Goal: Transaction & Acquisition: Purchase product/service

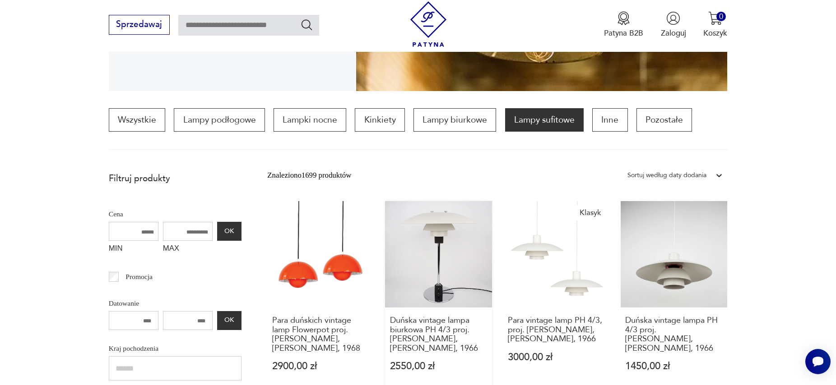
click at [432, 262] on link "Duńska vintage lampa biurkowa PH 4/3 proj. [PERSON_NAME], [PERSON_NAME], 1966 2…" at bounding box center [438, 297] width 107 height 192
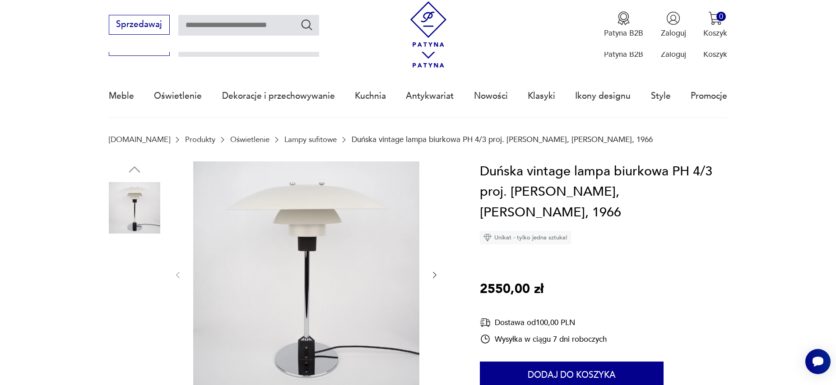
scroll to position [116, 0]
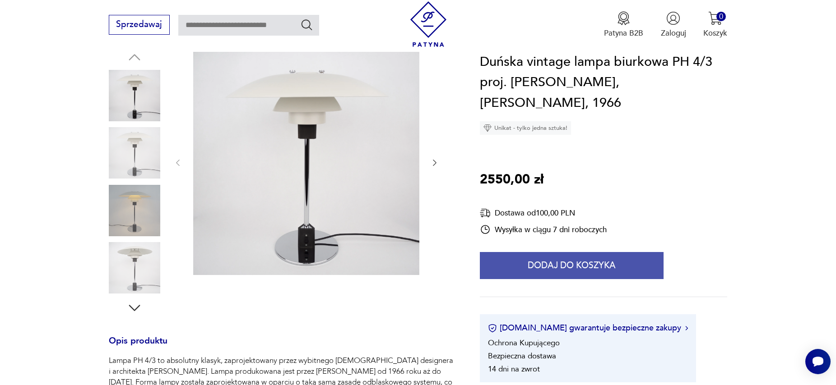
click at [525, 269] on button "Dodaj do koszyka" at bounding box center [572, 266] width 184 height 27
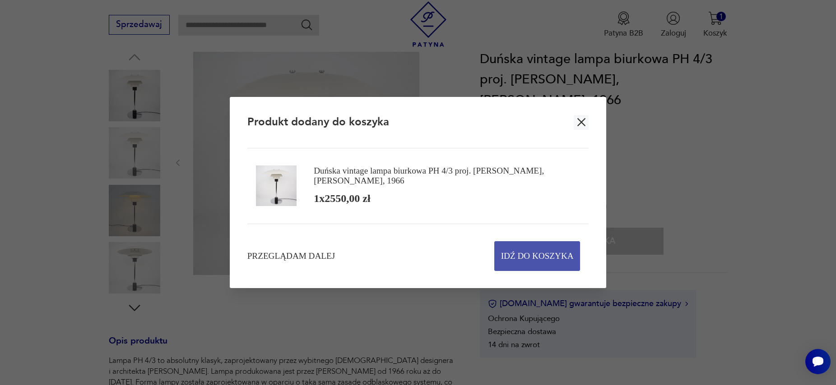
click at [533, 258] on span "Idź do koszyka" at bounding box center [537, 256] width 73 height 29
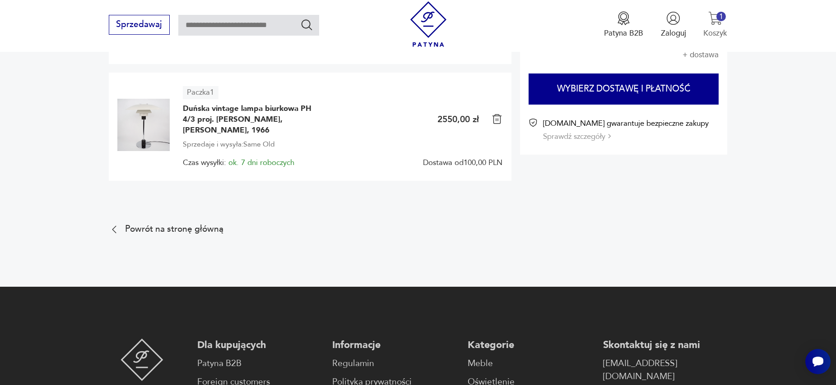
click at [711, 27] on button "1 Koszyk" at bounding box center [715, 24] width 24 height 27
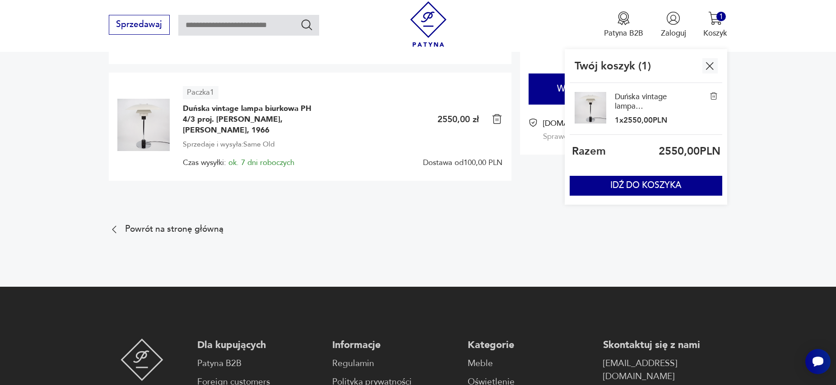
click at [710, 61] on img "button" at bounding box center [710, 66] width 14 height 14
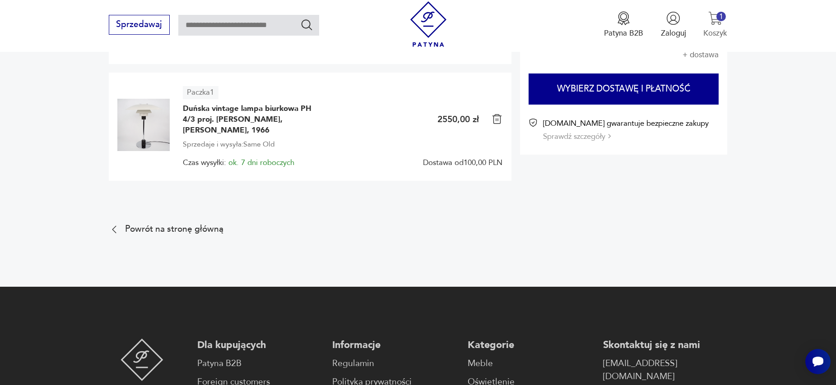
click at [717, 25] on img "button" at bounding box center [715, 18] width 14 height 14
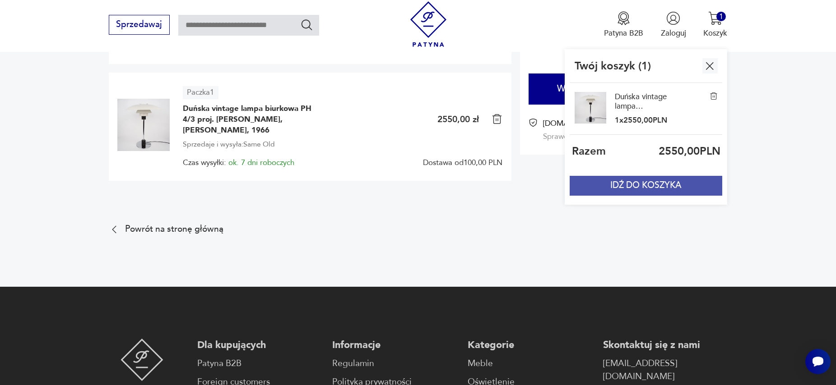
click at [608, 195] on button "IDŹ DO KOSZYKA" at bounding box center [646, 186] width 153 height 20
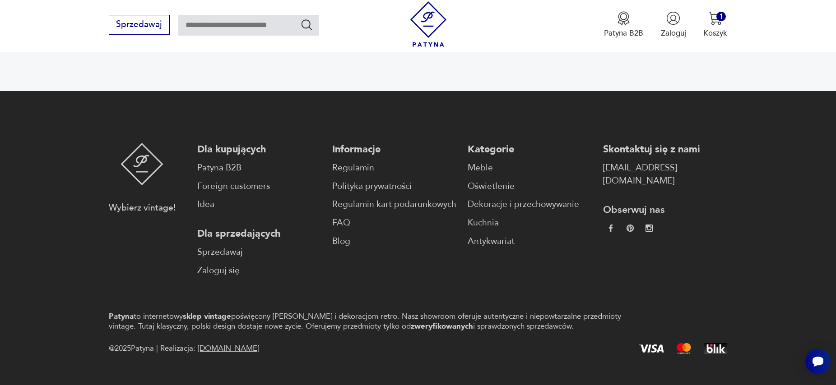
scroll to position [334, 0]
